Goal: Task Accomplishment & Management: Complete application form

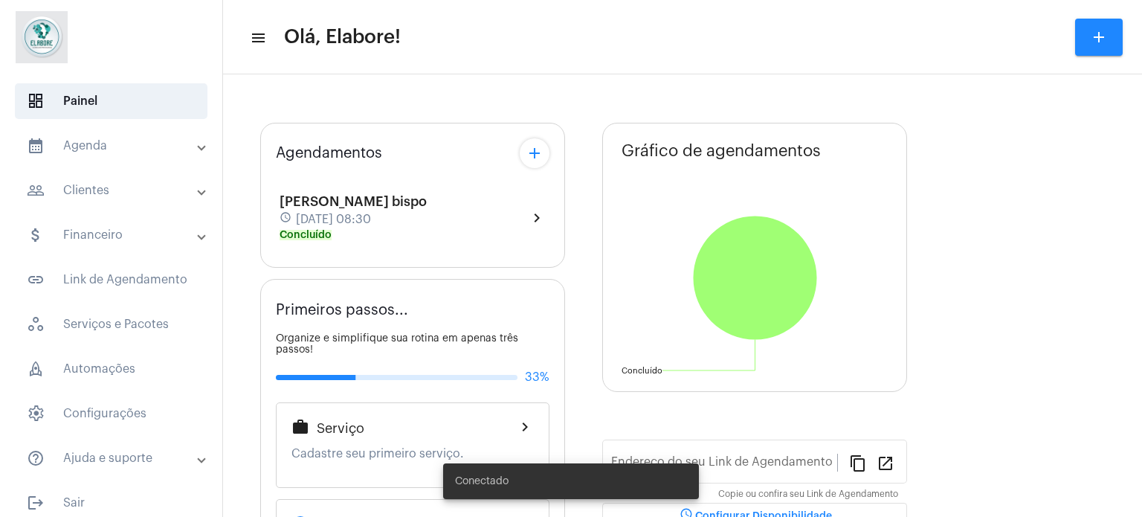
type input "[URL][DOMAIN_NAME]"
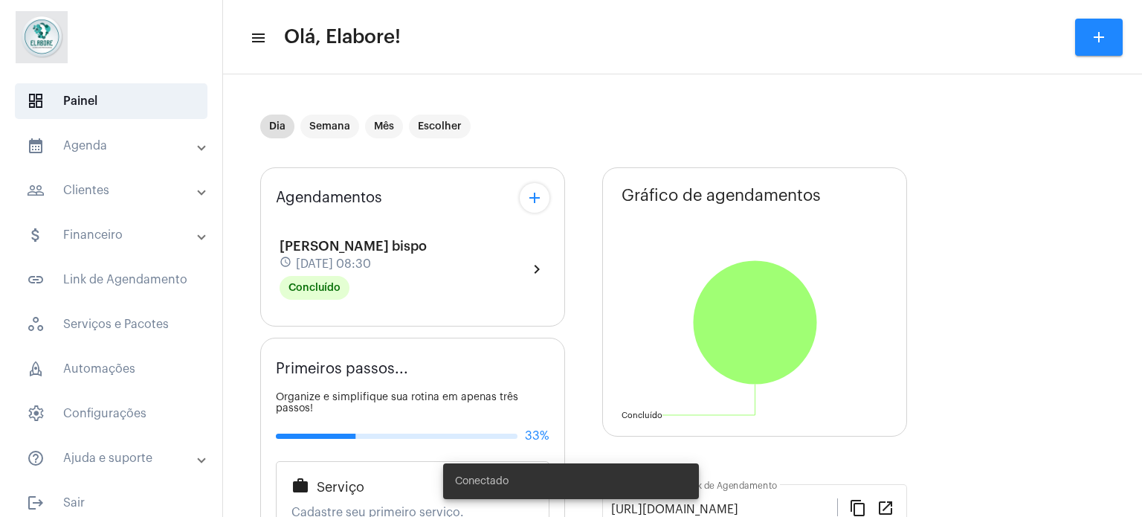
click at [1101, 37] on mat-icon "add" at bounding box center [1099, 37] width 18 height 18
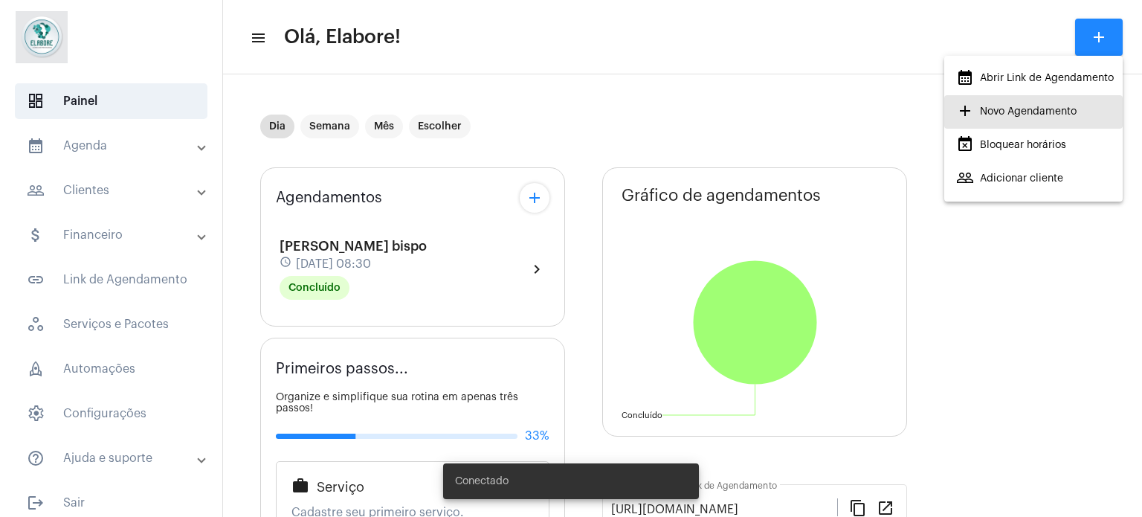
click at [975, 120] on span "add Novo Agendamento" at bounding box center [1016, 111] width 120 height 27
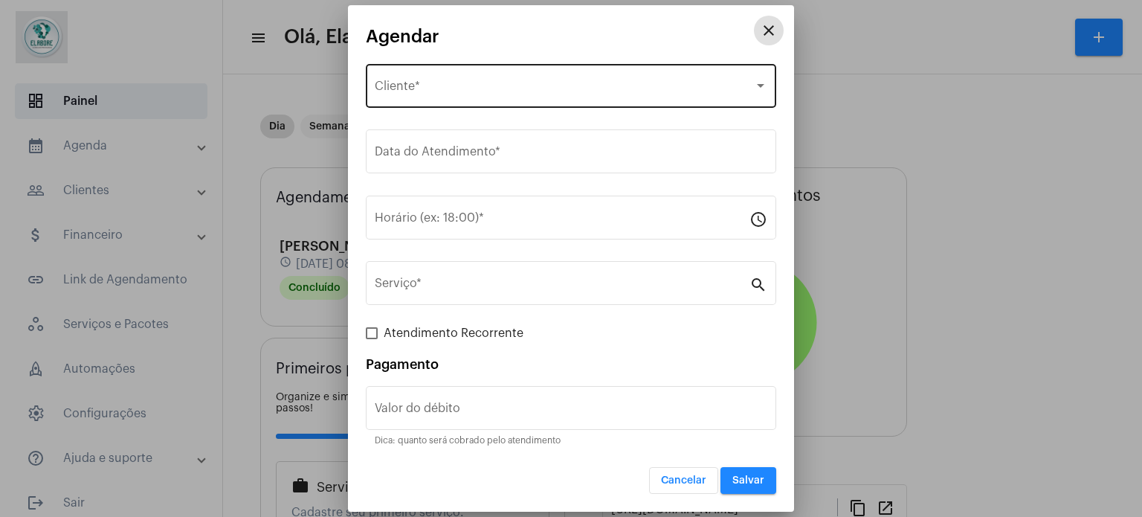
click at [508, 94] on div "Selecione o Cliente" at bounding box center [564, 89] width 379 height 13
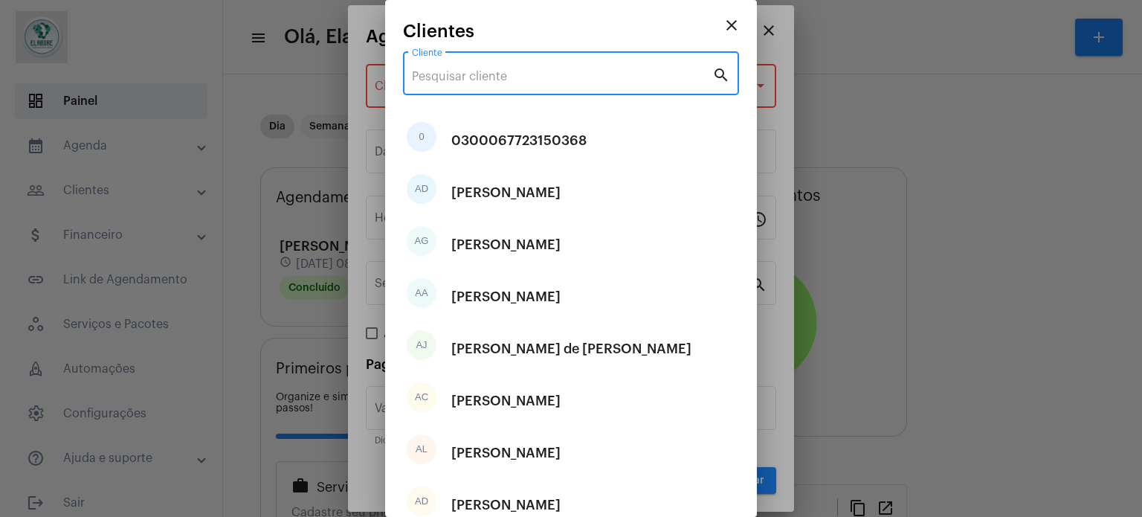
click at [534, 80] on input "Cliente" at bounding box center [562, 76] width 300 height 13
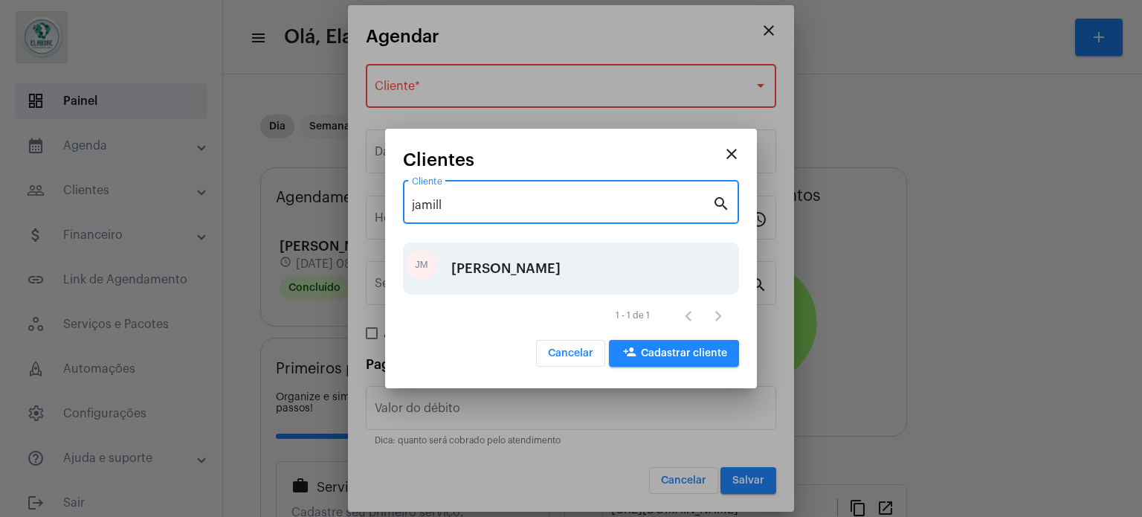
type input "jamill"
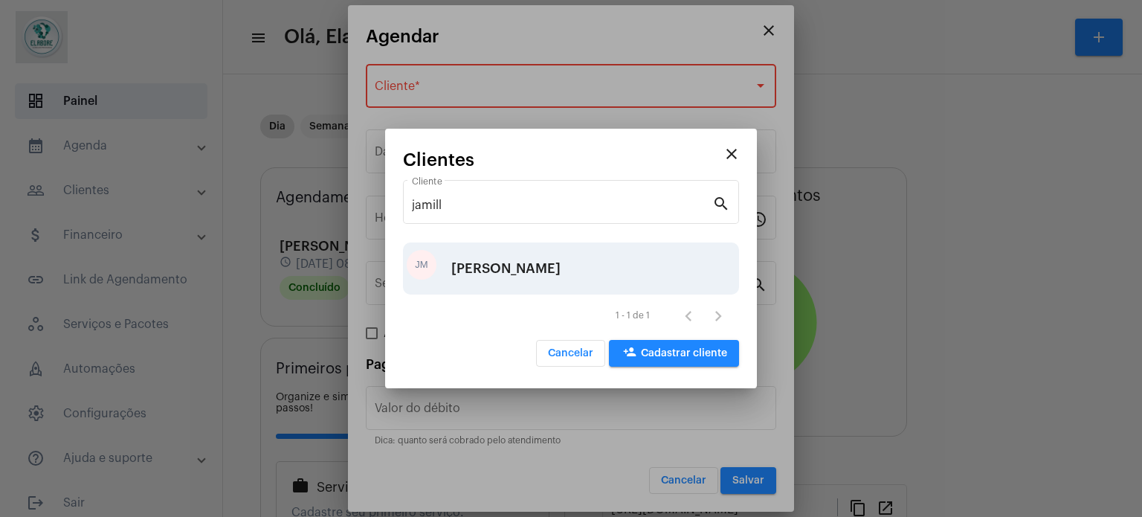
click at [492, 276] on div "[PERSON_NAME]" at bounding box center [505, 268] width 109 height 45
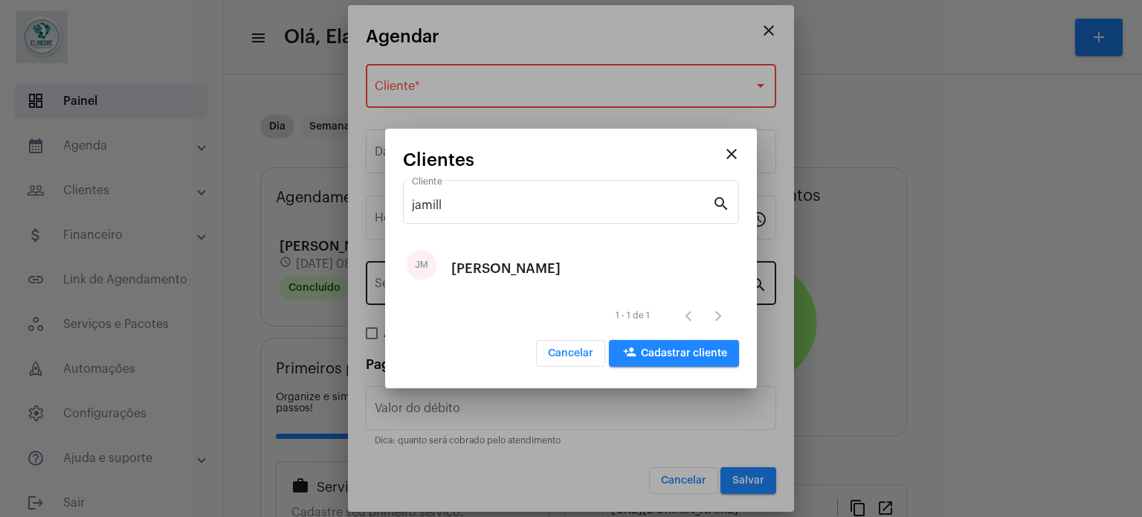
type input "R$"
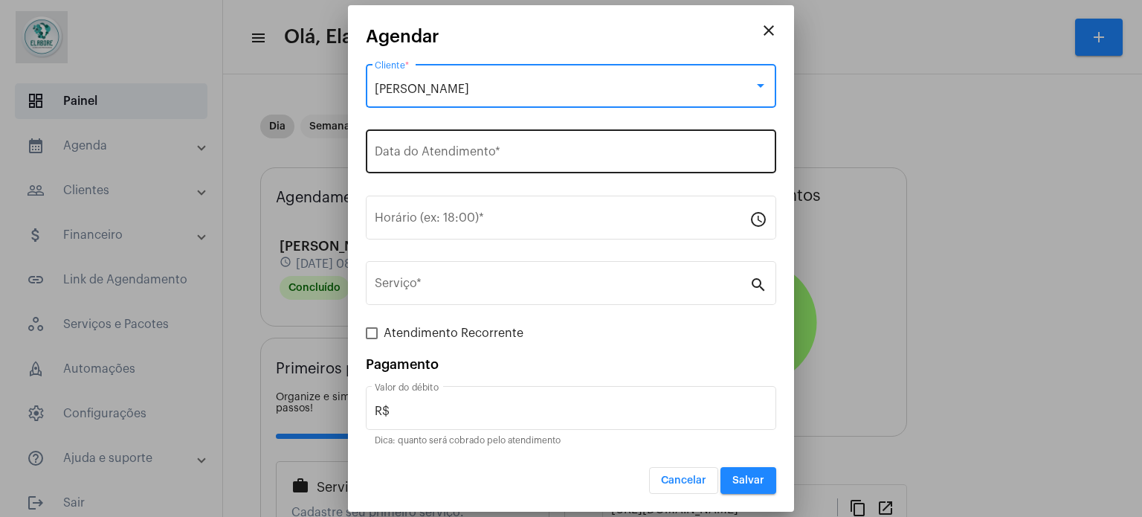
click at [537, 155] on input "Data do Atendimento *" at bounding box center [571, 154] width 392 height 13
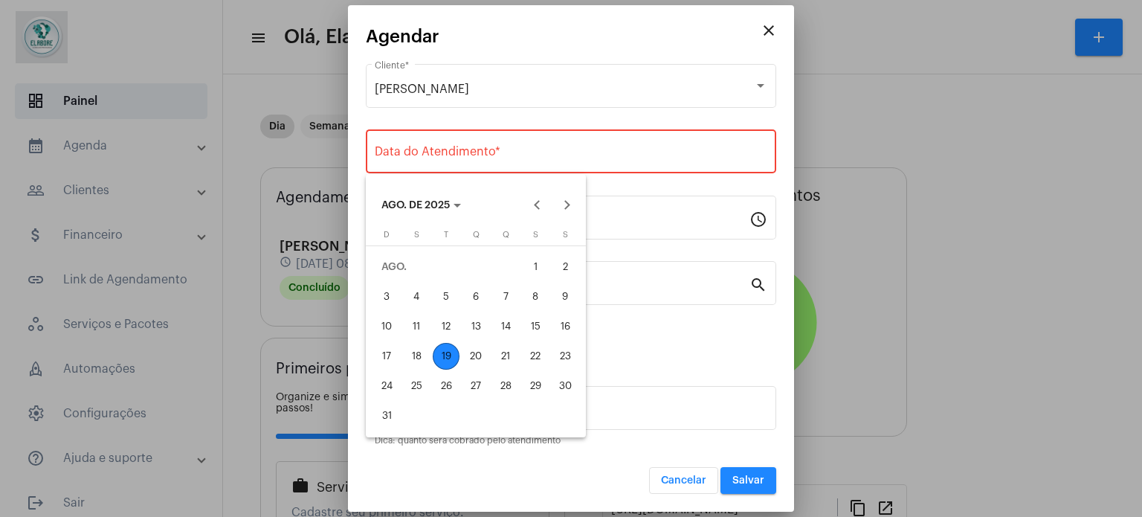
click at [440, 352] on div "19" at bounding box center [446, 356] width 27 height 27
type input "[DATE]"
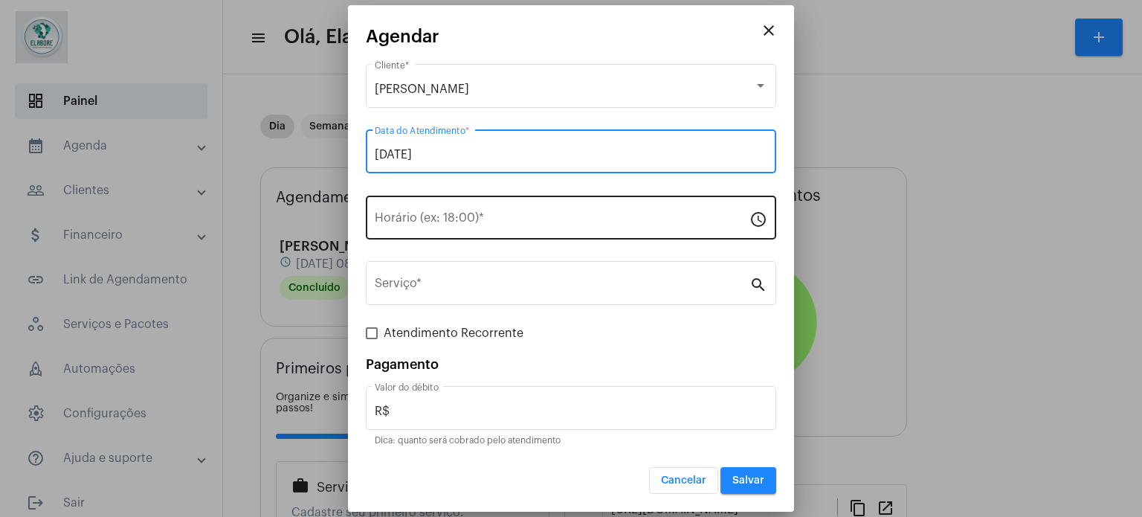
click at [452, 214] on input "Horário (ex: 18:00) *" at bounding box center [562, 220] width 375 height 13
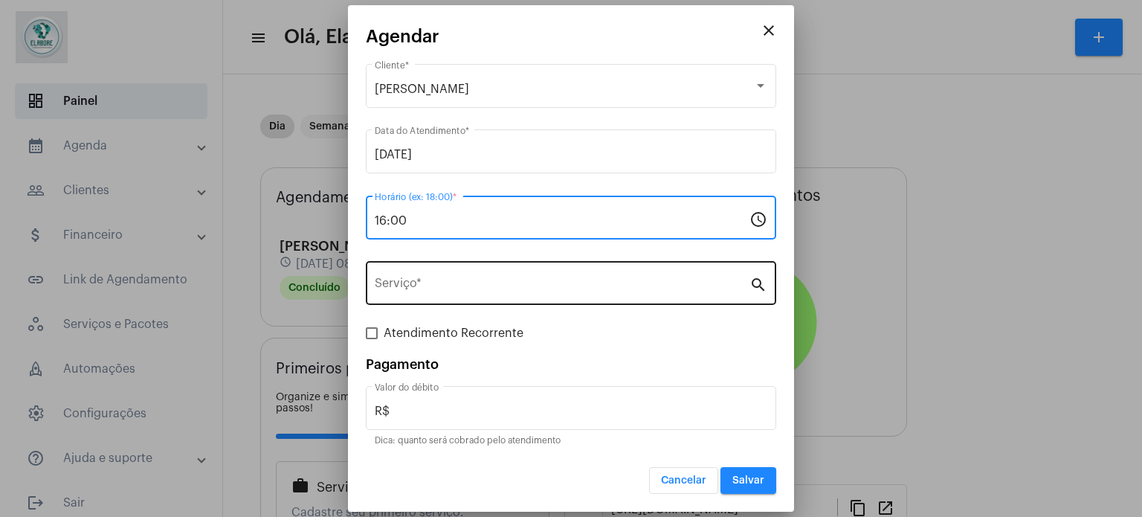
type input "16:00"
click at [493, 277] on div "Serviço *" at bounding box center [562, 281] width 375 height 47
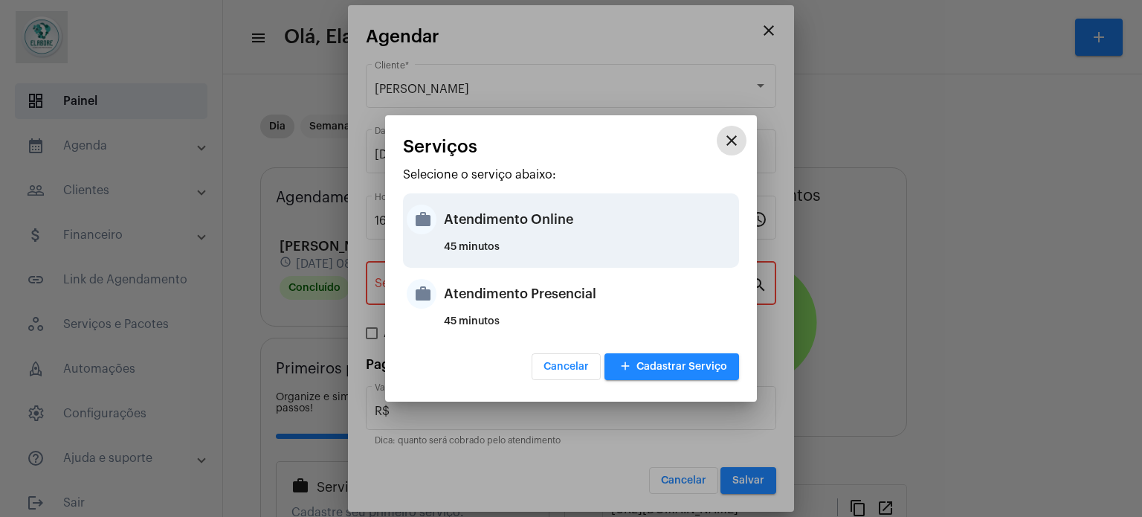
click at [482, 207] on div "Atendimento Online" at bounding box center [589, 219] width 291 height 45
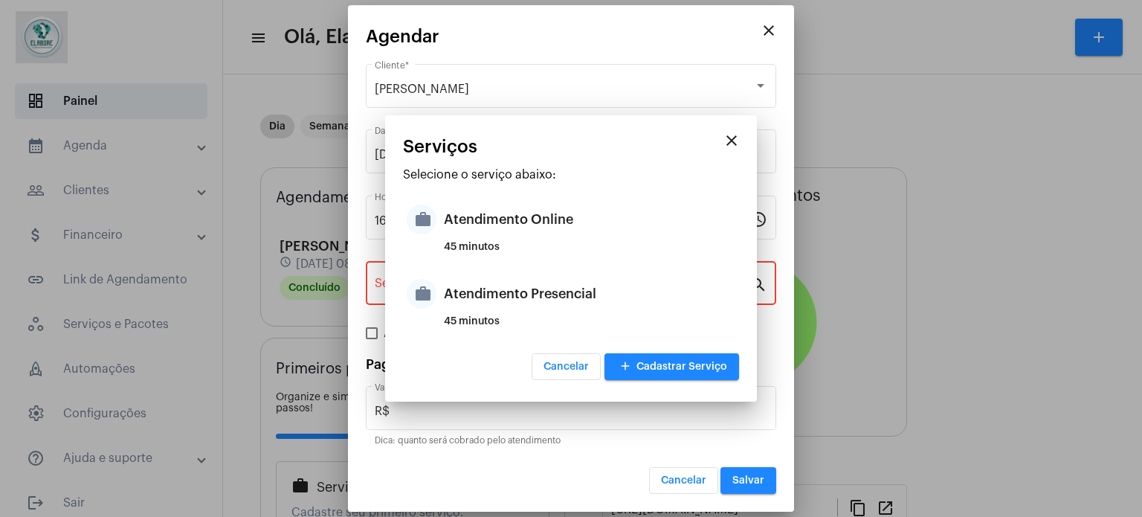
type input "Atendimento Online"
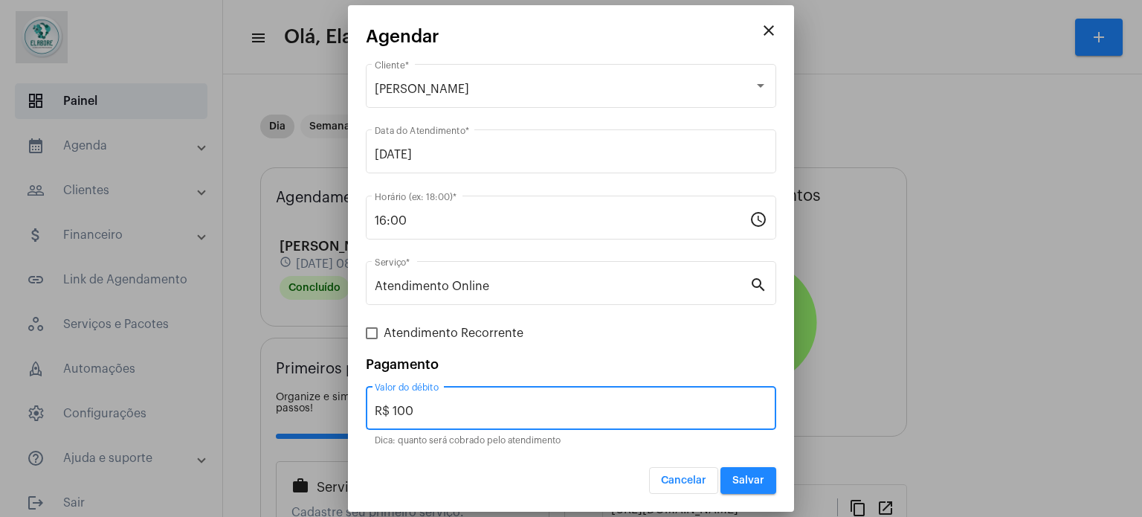
drag, startPoint x: 419, startPoint y: 410, endPoint x: 367, endPoint y: 408, distance: 52.1
click at [367, 409] on div "R$ 100 Valor do débito" at bounding box center [571, 406] width 410 height 47
type input "R$ 0"
click at [764, 481] on span "Salvar" at bounding box center [748, 480] width 32 height 10
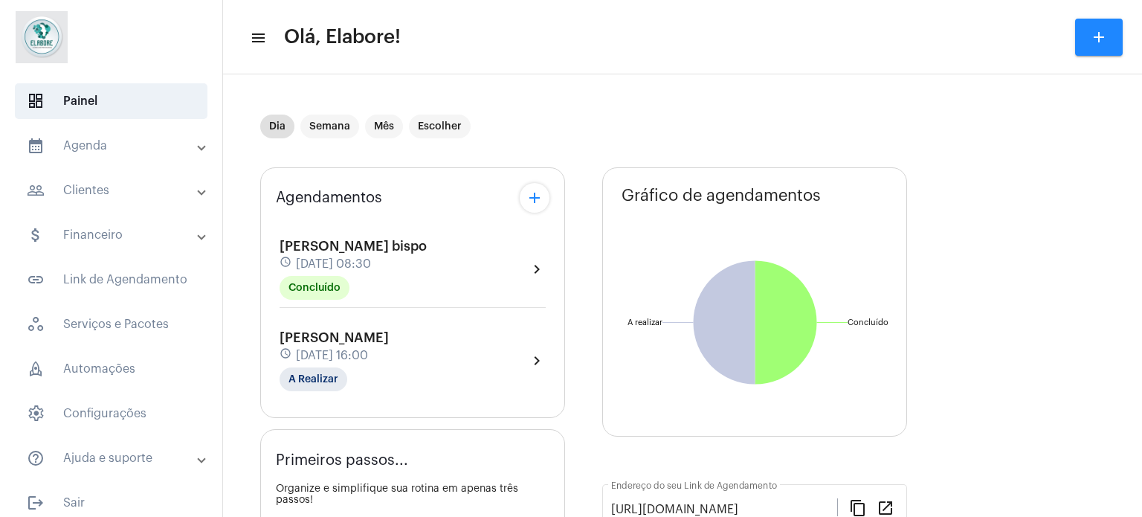
click at [368, 356] on span "[DATE] 16:00" at bounding box center [332, 355] width 72 height 13
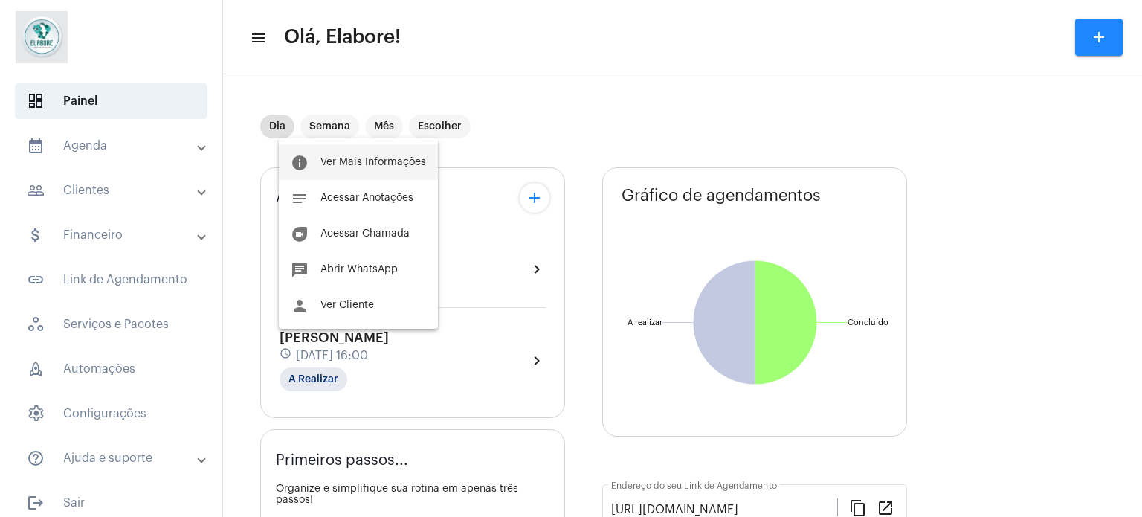
click at [361, 160] on span "Ver Mais Informações" at bounding box center [373, 162] width 106 height 10
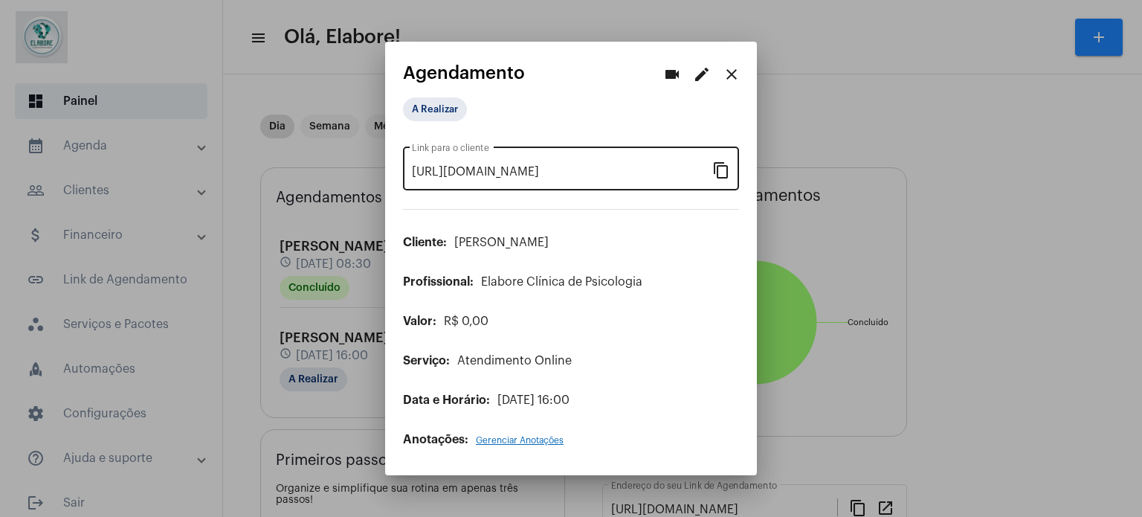
click at [715, 175] on mat-icon "content_copy" at bounding box center [721, 170] width 18 height 18
